Goal: Information Seeking & Learning: Check status

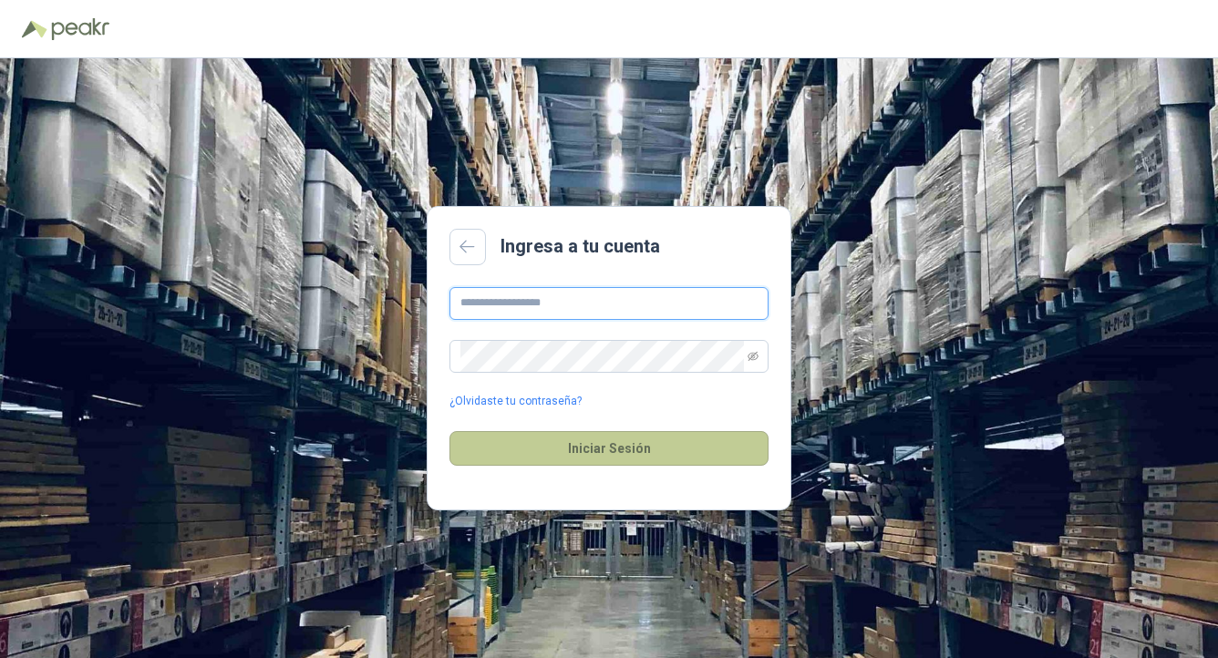
type input "**********"
click at [713, 458] on button "Iniciar Sesión" at bounding box center [608, 448] width 319 height 35
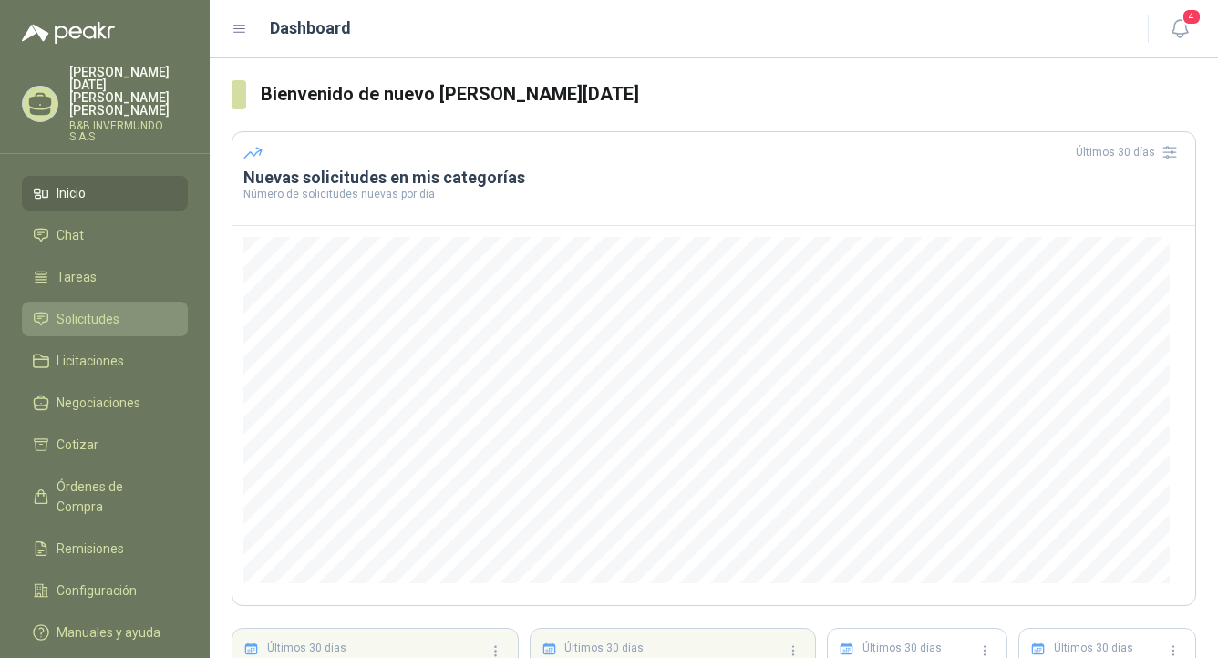
click at [116, 318] on link "Solicitudes" at bounding box center [105, 319] width 166 height 35
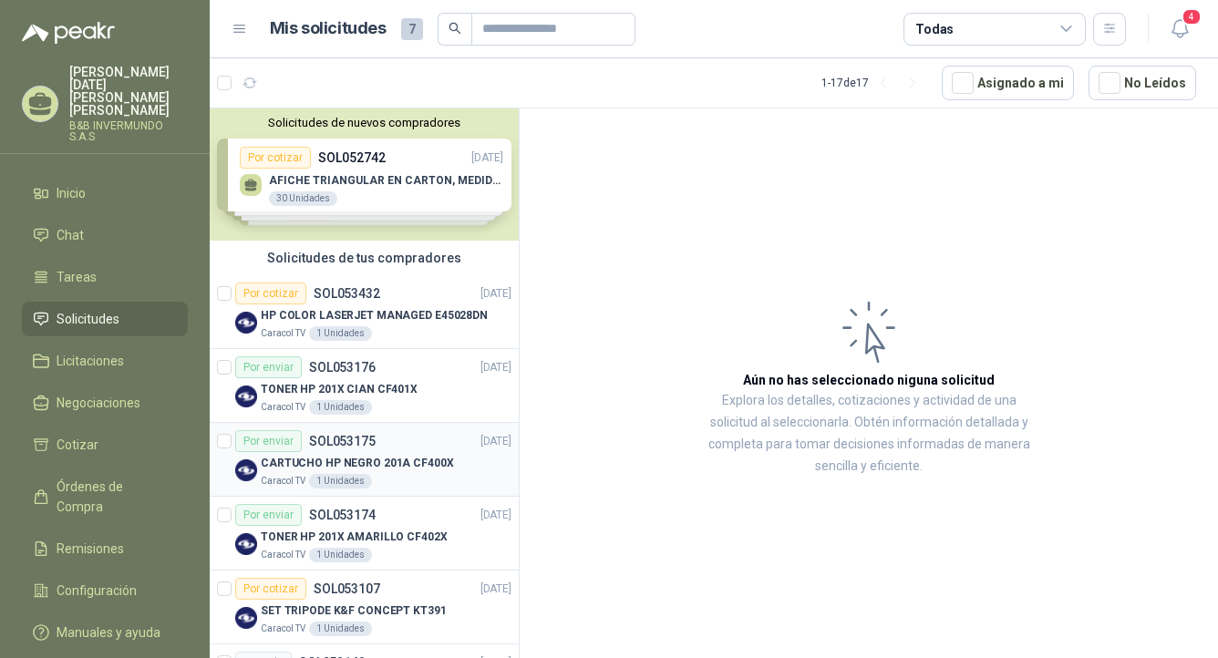
click at [457, 462] on div "CARTUCHO HP NEGRO 201A CF400X" at bounding box center [386, 463] width 251 height 22
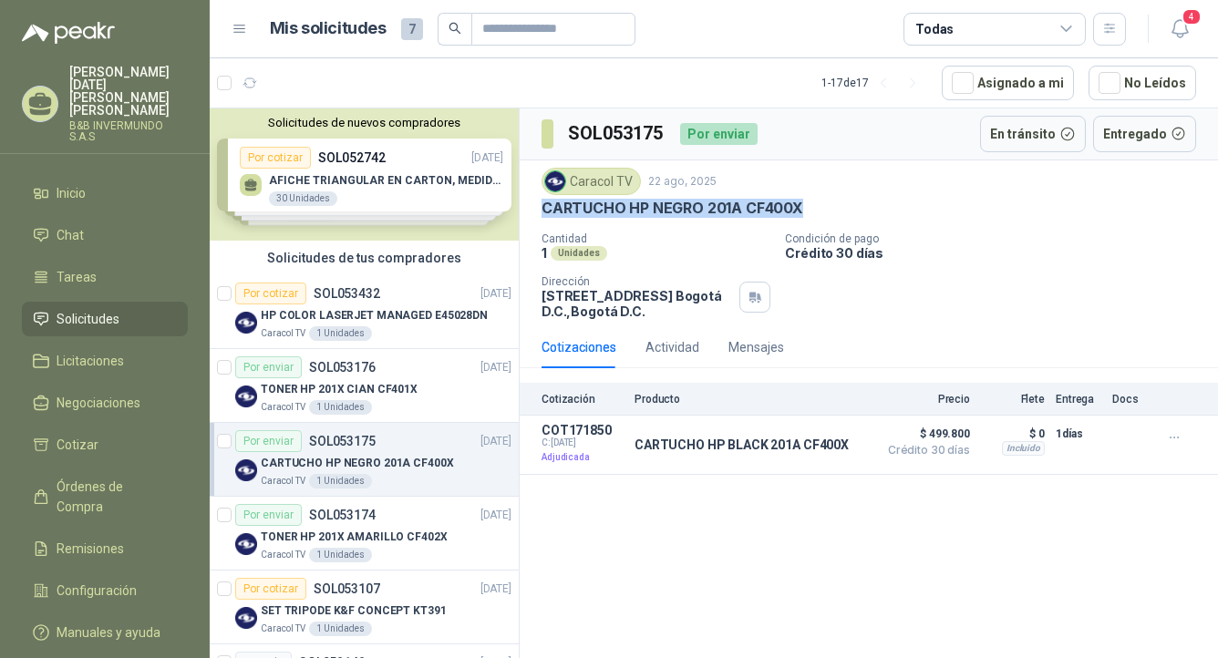
drag, startPoint x: 860, startPoint y: 209, endPoint x: 538, endPoint y: 205, distance: 322.7
click at [538, 205] on div "Caracol TV [DATE] CARTUCHO HP NEGRO 201A CF400X Cantidad 1 Unidades Condición d…" at bounding box center [869, 243] width 698 height 166
copy p "CARTUCHO HP NEGRO 201A CF400X"
click at [362, 368] on p "SOL053176" at bounding box center [342, 367] width 67 height 13
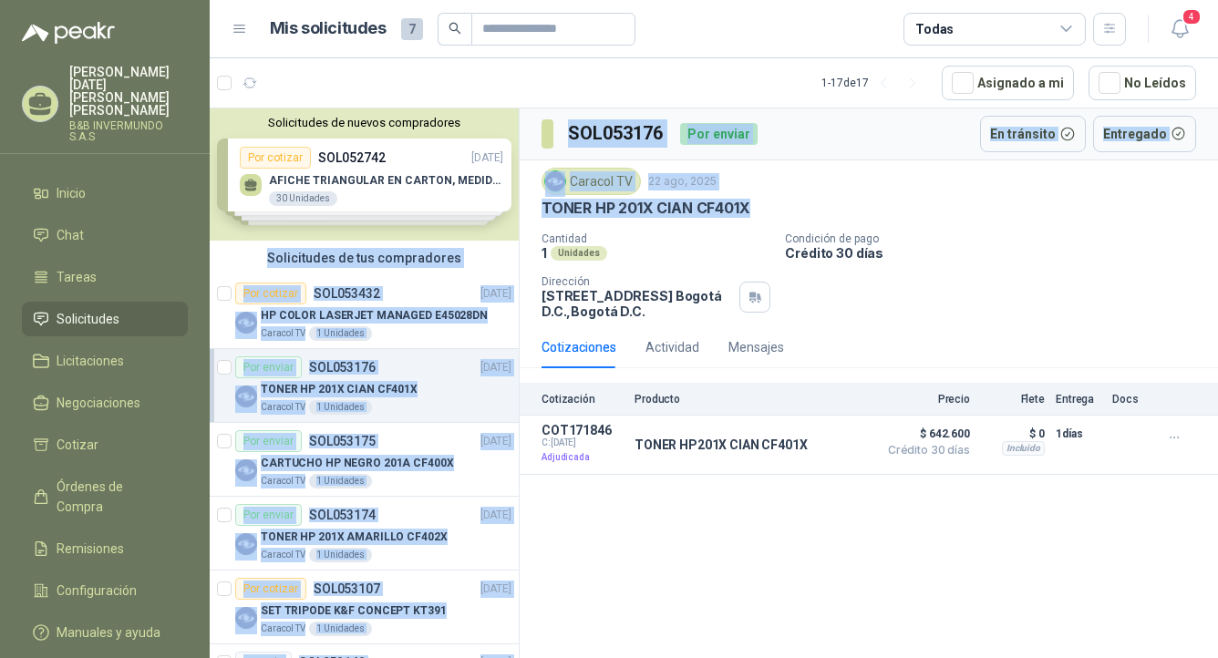
drag, startPoint x: 809, startPoint y: 206, endPoint x: 412, endPoint y: 211, distance: 397.4
click at [412, 211] on div "Solicitudes de nuevos compradores Por cotizar SOL052742 [DATE] AFICHE TRIANGULA…" at bounding box center [714, 386] width 1008 height 557
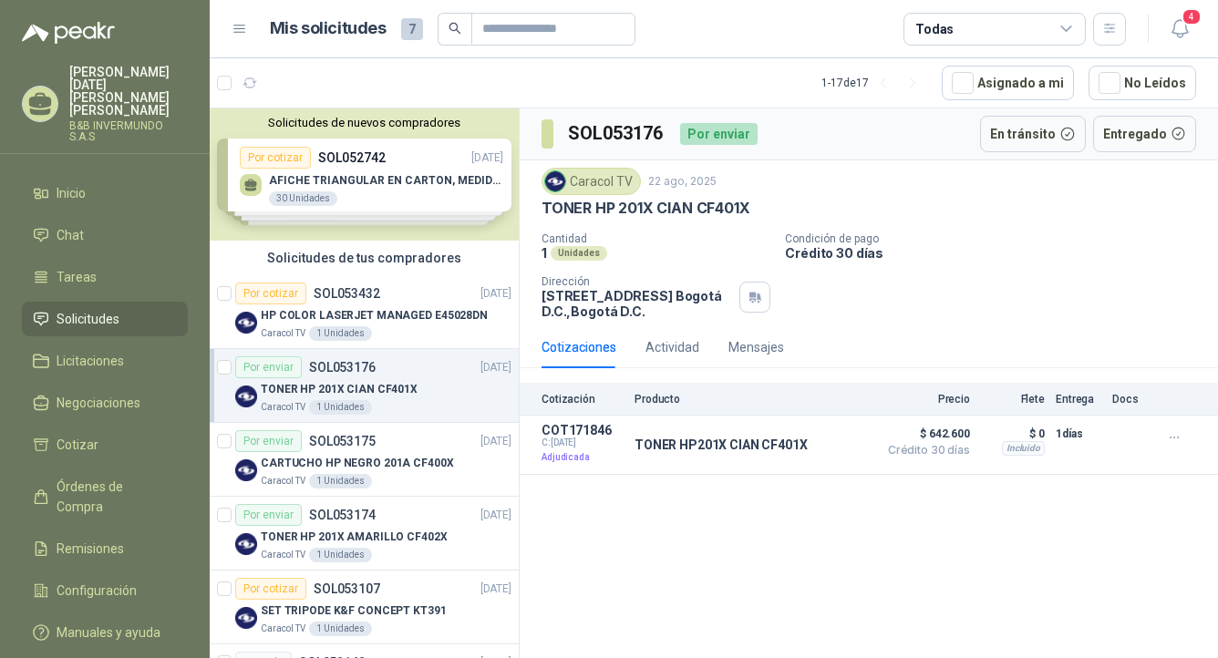
drag, startPoint x: 960, startPoint y: 308, endPoint x: 897, endPoint y: 256, distance: 81.6
click at [959, 305] on div "Cantidad 1 Unidades Condición de pago Crédito 30 días Dirección [STREET_ADDRESS…" at bounding box center [868, 275] width 654 height 87
drag, startPoint x: 765, startPoint y: 211, endPoint x: 522, endPoint y: 203, distance: 242.6
click at [522, 203] on div "Caracol TV [DATE] TONER HP 201X CIAN CF401X Cantidad 1 Unidades Condición de pa…" at bounding box center [869, 243] width 698 height 166
copy p "TONER HP 201X CIAN CF401X"
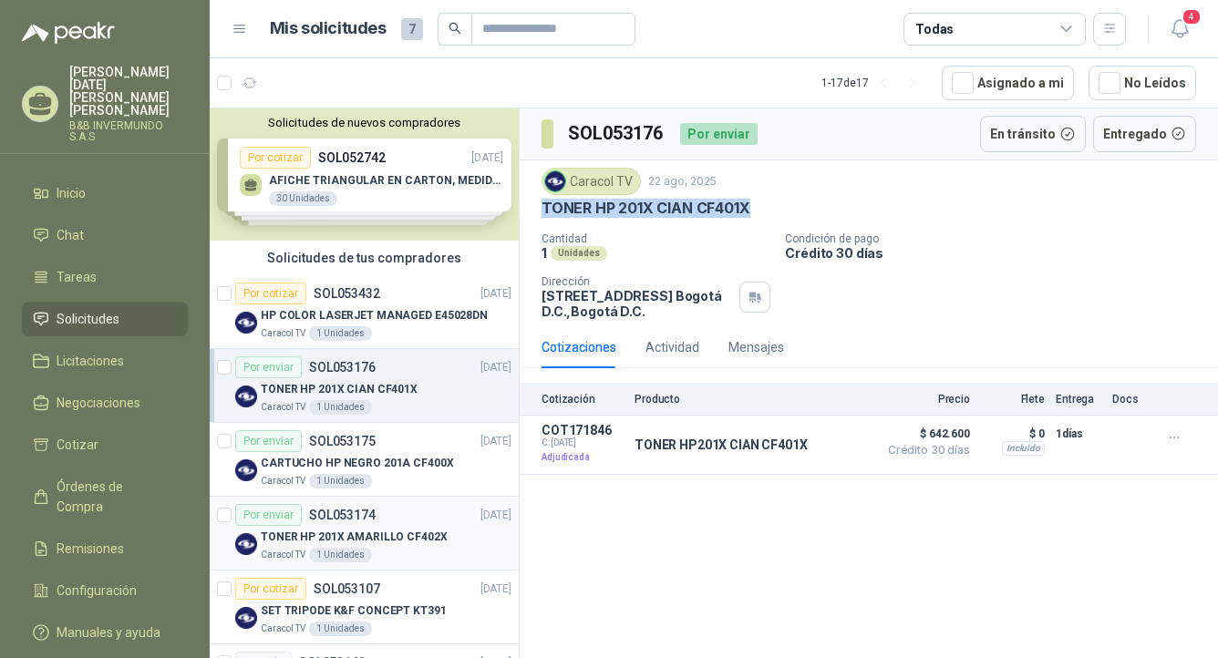
click at [359, 533] on p "TONER HP 201X AMARILLO CF402X" at bounding box center [354, 537] width 187 height 17
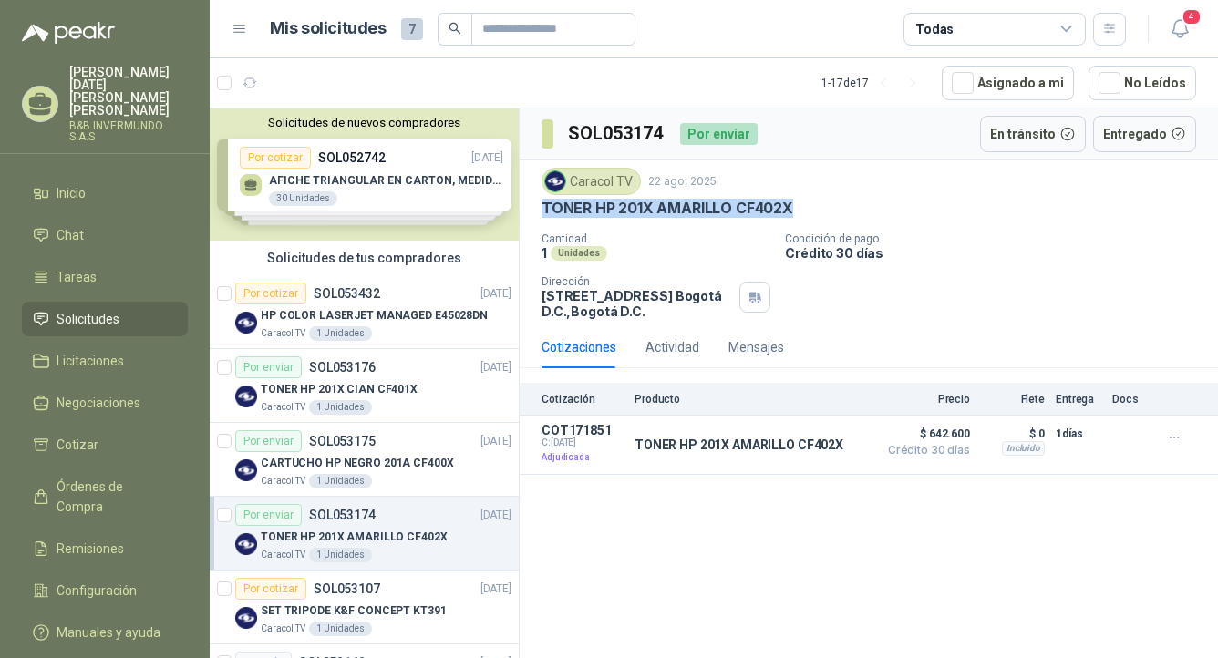
drag, startPoint x: 824, startPoint y: 206, endPoint x: 543, endPoint y: 210, distance: 280.7
click at [543, 210] on div "TONER HP 201X AMARILLO CF402X" at bounding box center [868, 208] width 654 height 19
copy p "TONER HP 201X AMARILLO CF402X"
click at [87, 89] on p "[PERSON_NAME][DATE]" at bounding box center [128, 91] width 118 height 51
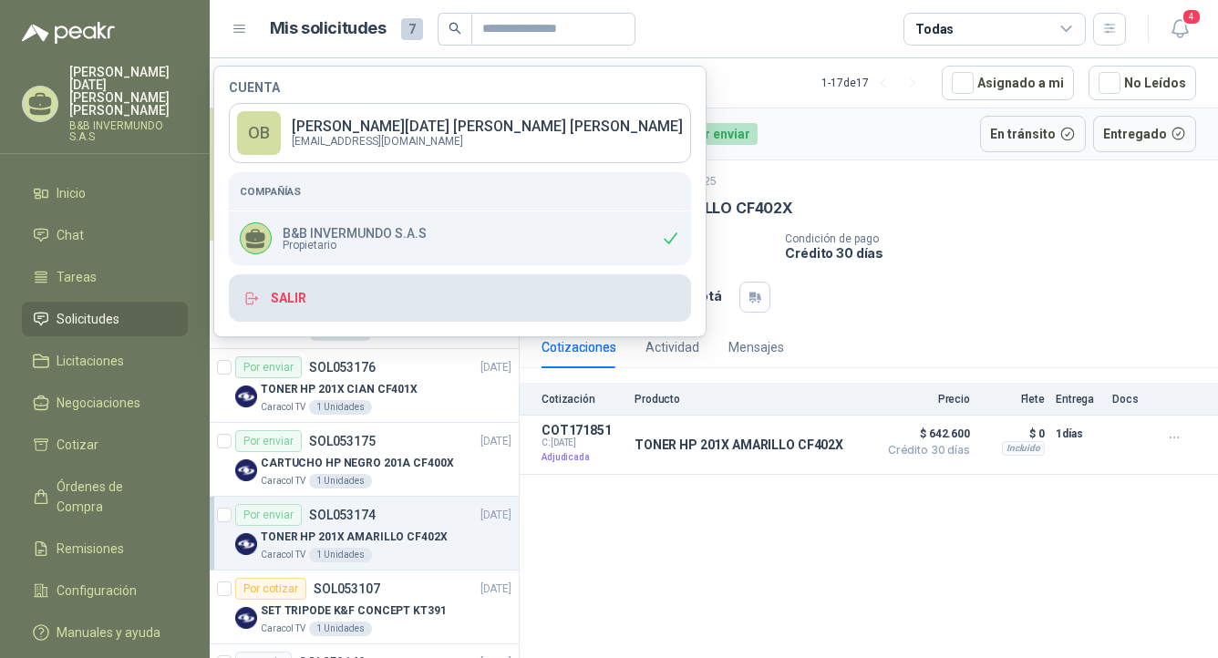
click at [329, 297] on button "Salir" at bounding box center [460, 297] width 462 height 47
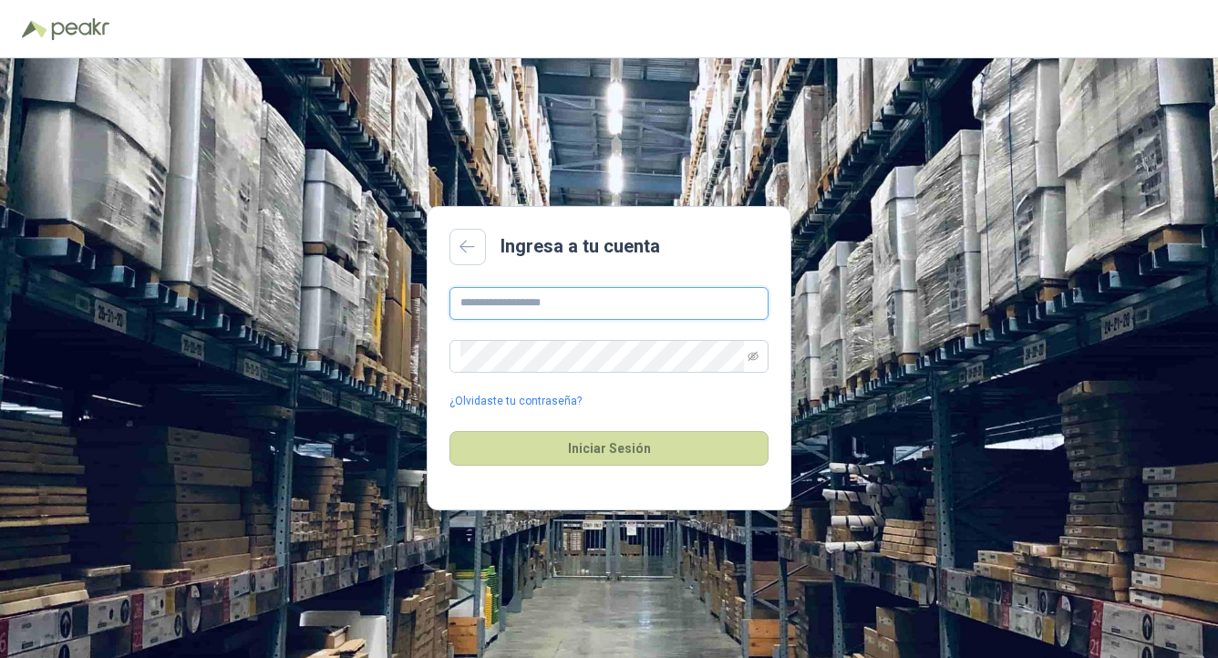
type input "**********"
